Goal: Transaction & Acquisition: Purchase product/service

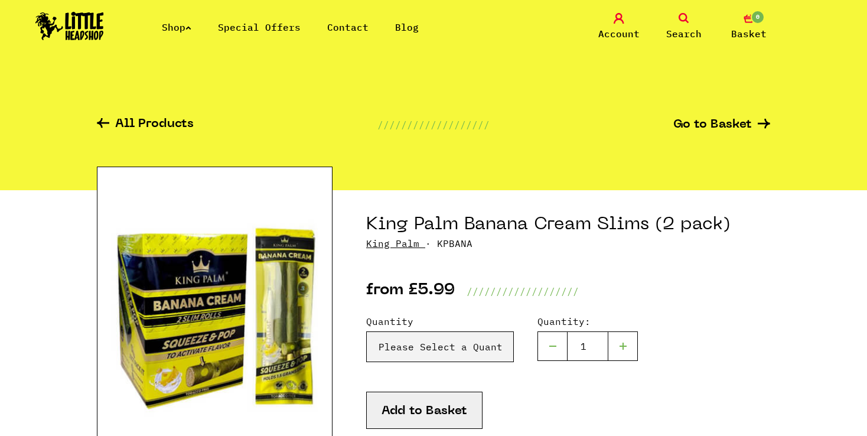
scroll to position [79, 0]
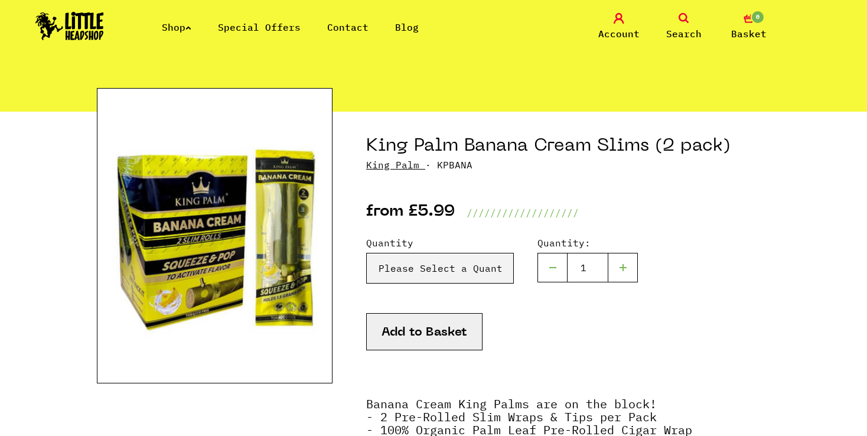
click at [187, 31] on link "Shop" at bounding box center [177, 27] width 30 height 12
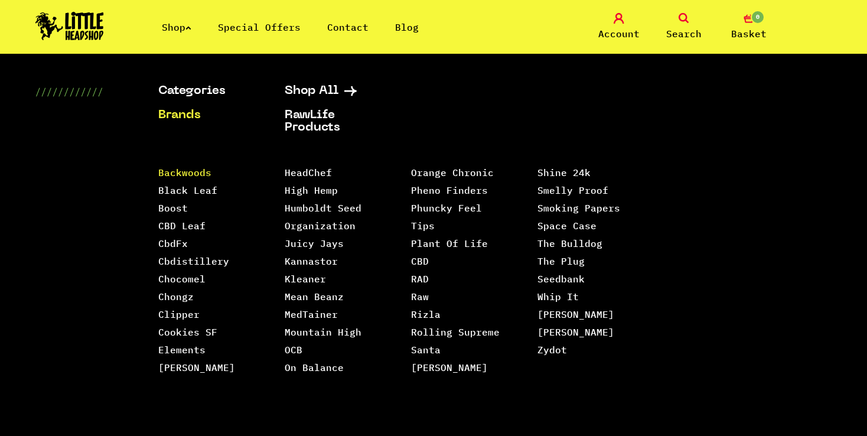
click at [195, 175] on link "Backwoods" at bounding box center [184, 173] width 53 height 12
click at [184, 318] on link "Clipper" at bounding box center [178, 314] width 41 height 12
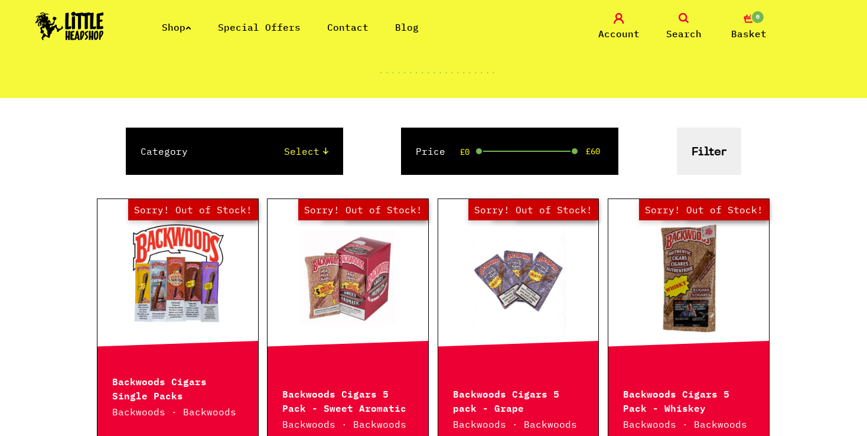
scroll to position [216, 0]
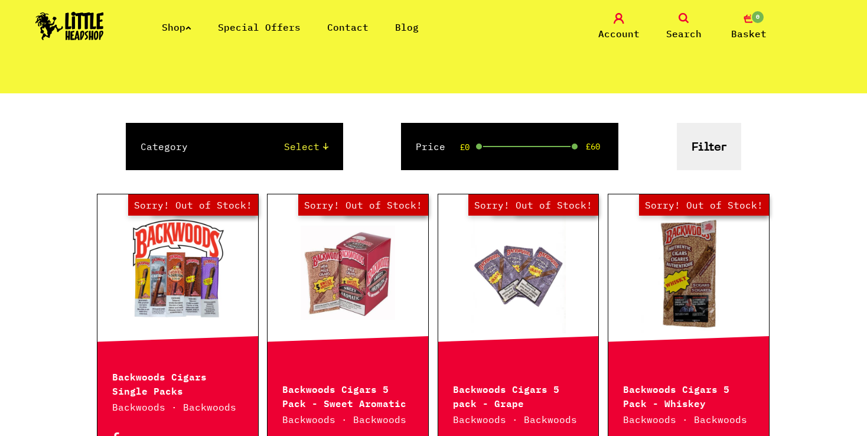
click at [724, 148] on button "Filter" at bounding box center [709, 146] width 64 height 47
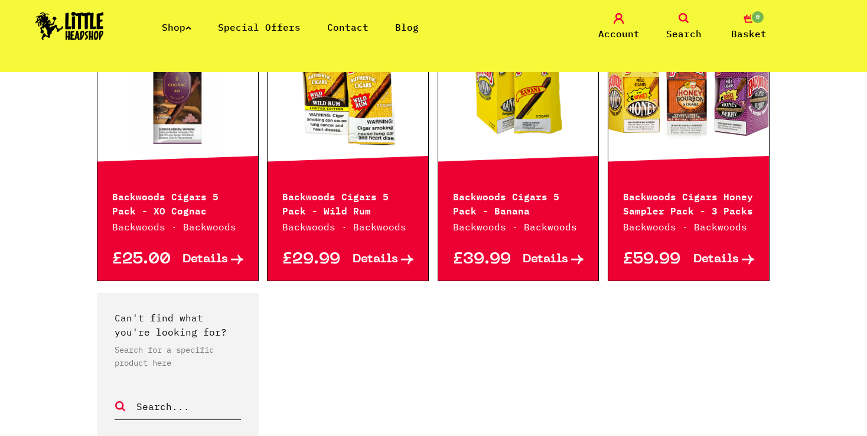
scroll to position [1307, 0]
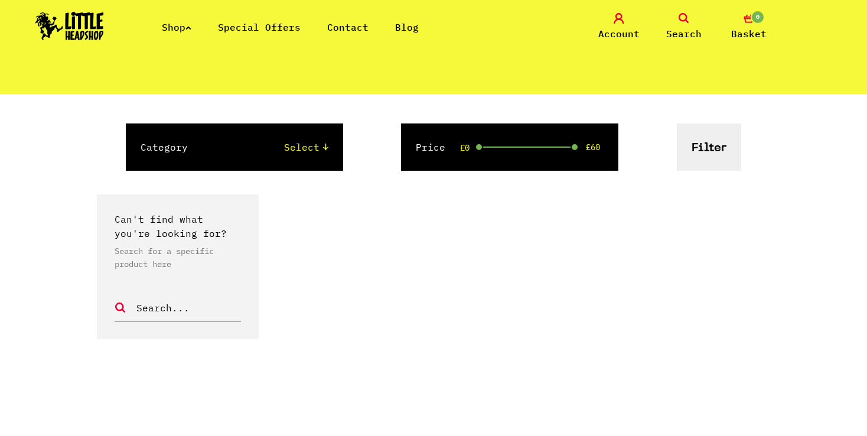
scroll to position [216, 0]
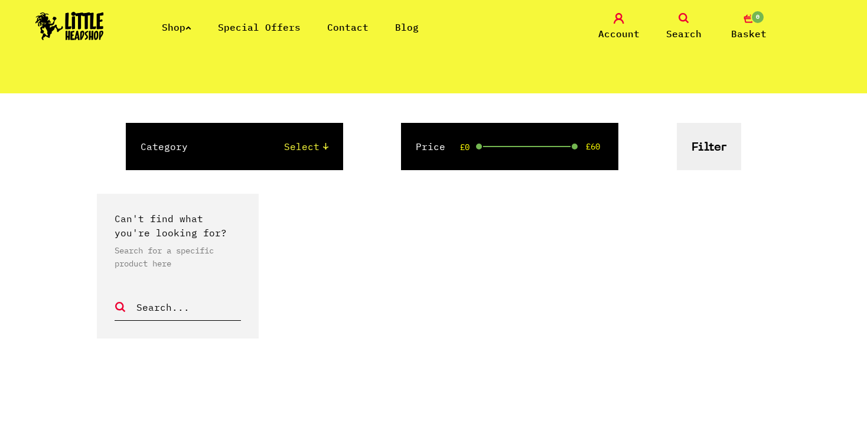
click at [301, 149] on select "Select 420/710 LIFE Backwoods" at bounding box center [270, 146] width 116 height 14
select select "25"
click at [212, 139] on select "Select 420/710 LIFE Backwoods" at bounding box center [270, 146] width 116 height 14
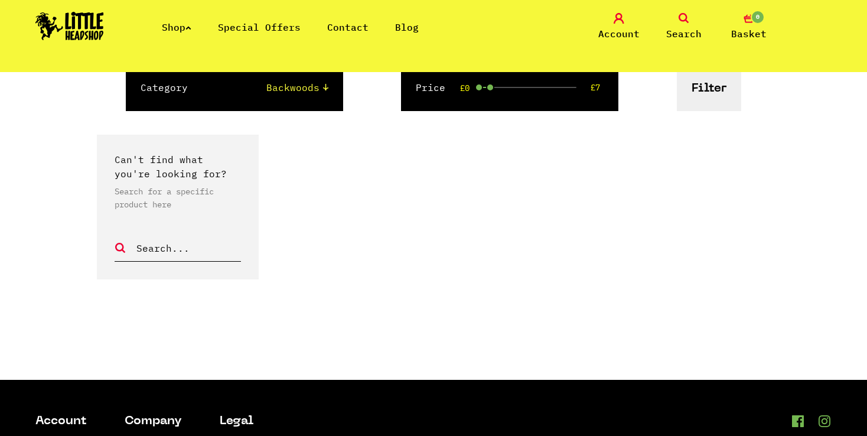
drag, startPoint x: 571, startPoint y: 84, endPoint x: 490, endPoint y: 95, distance: 82.2
click at [490, 95] on div "Price £0 £7" at bounding box center [509, 87] width 217 height 47
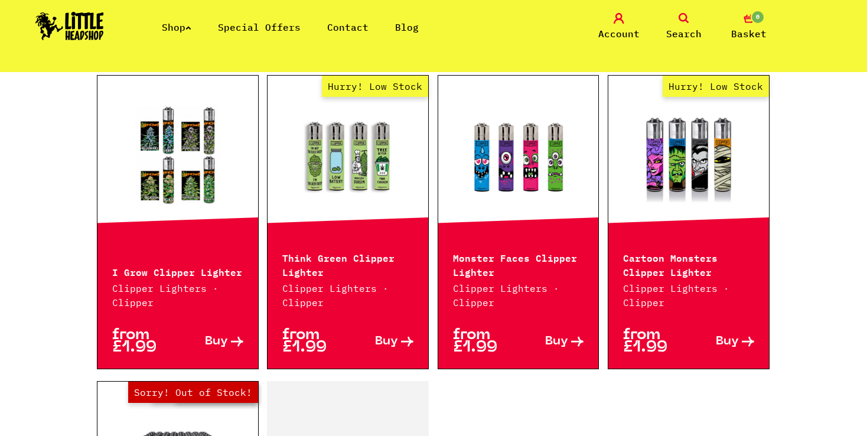
scroll to position [1508, 0]
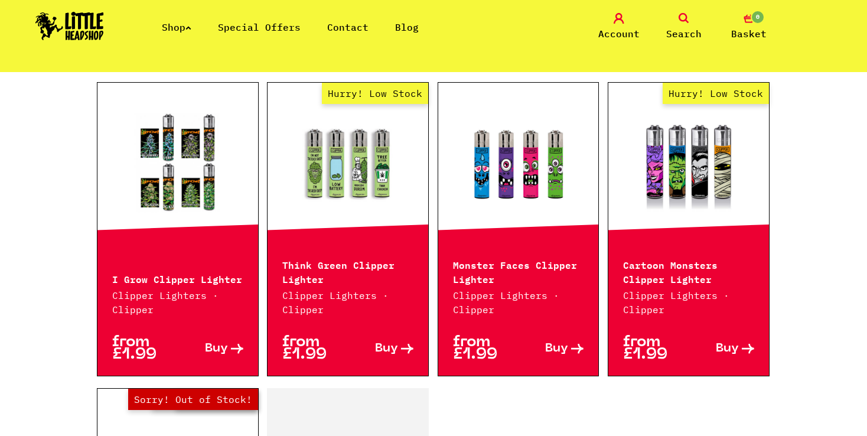
click at [666, 136] on link "Hurry! Low Stock" at bounding box center [689, 162] width 161 height 118
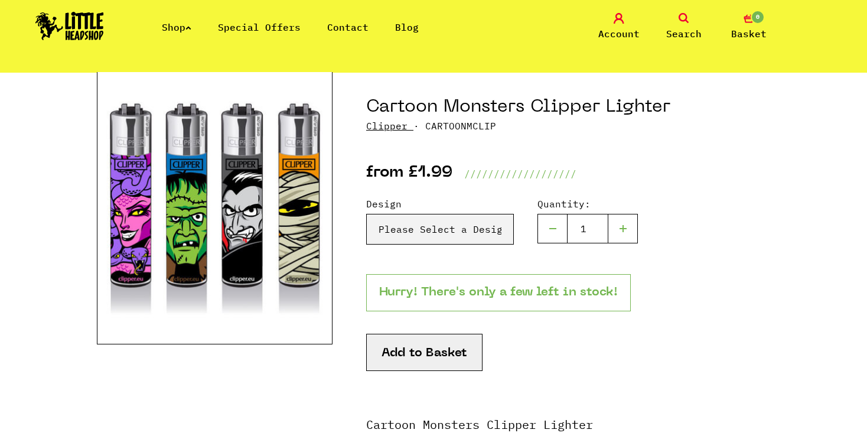
scroll to position [118, 0]
click at [465, 239] on select "Please Select a Design Cartoon Monsters Clipper Lighter - Medusa - £1.99 (Out o…" at bounding box center [440, 228] width 148 height 31
click at [424, 219] on select "Please Select a Design Cartoon Monsters Clipper Lighter - Medusa - £1.99 (Out o…" at bounding box center [440, 228] width 148 height 31
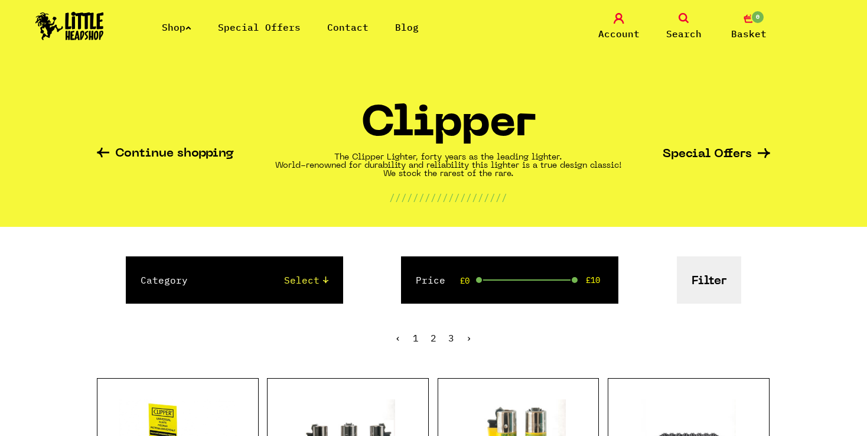
scroll to position [1508, 0]
